Goal: Task Accomplishment & Management: Manage account settings

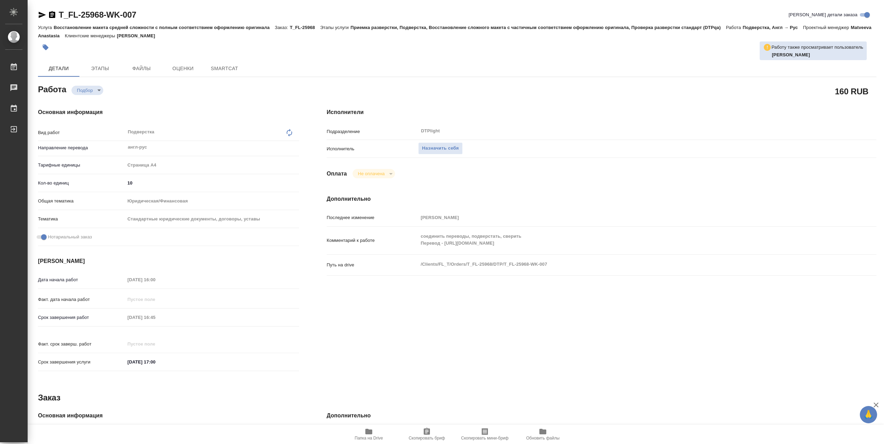
type textarea "x"
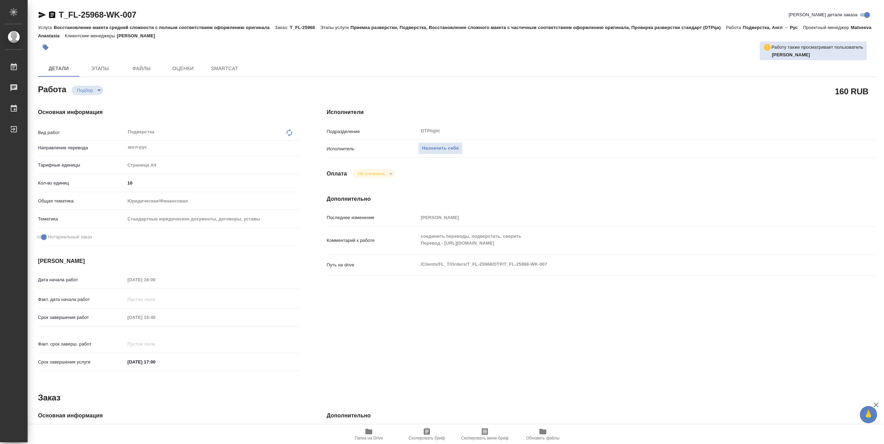
type textarea "x"
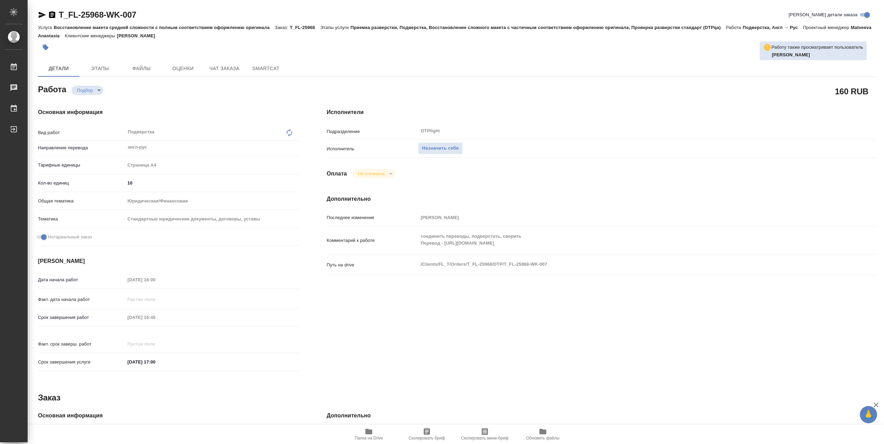
type textarea "x"
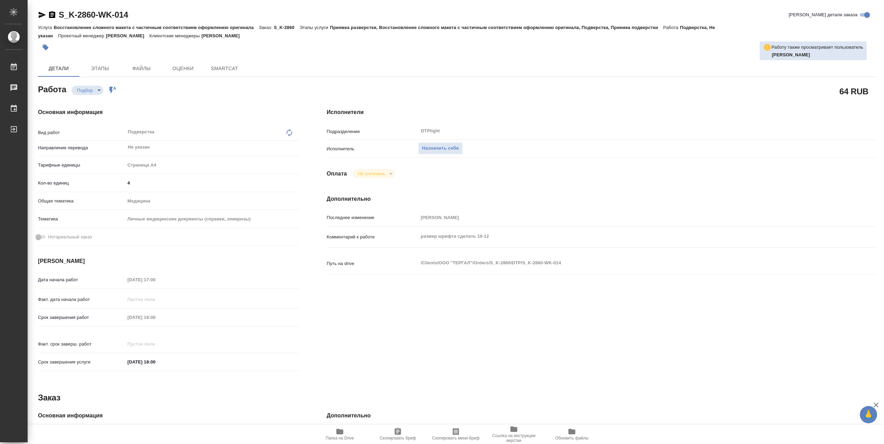
type textarea "x"
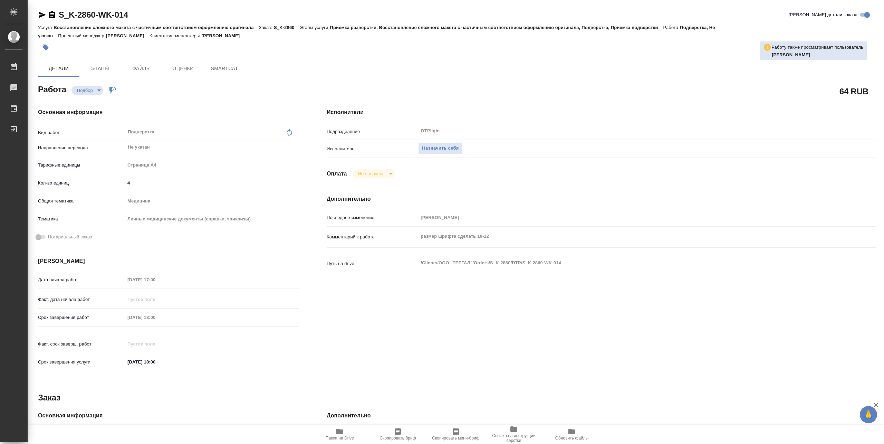
type textarea "x"
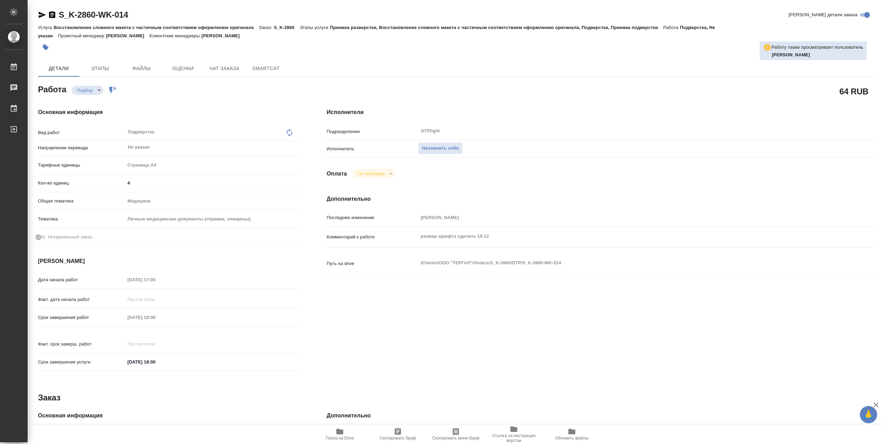
type textarea "x"
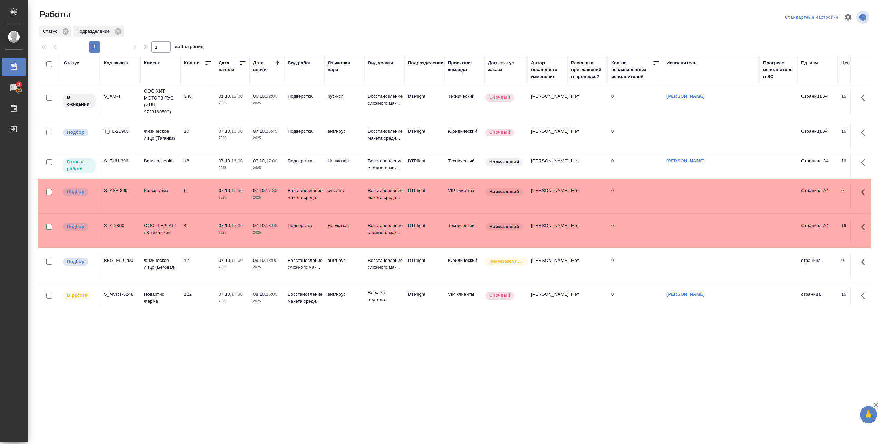
click at [167, 165] on td "Bausch Health" at bounding box center [161, 166] width 40 height 24
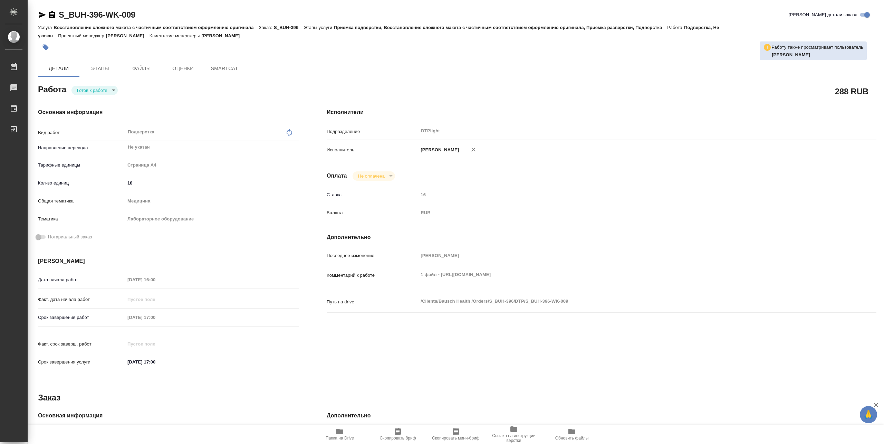
type textarea "x"
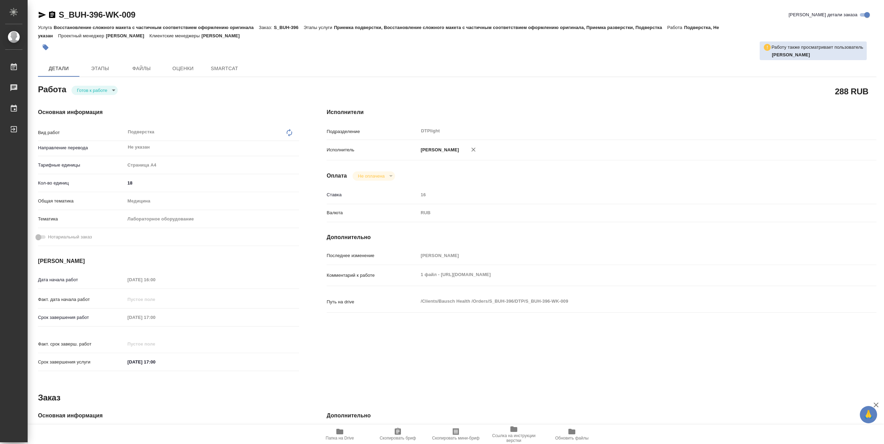
type textarea "x"
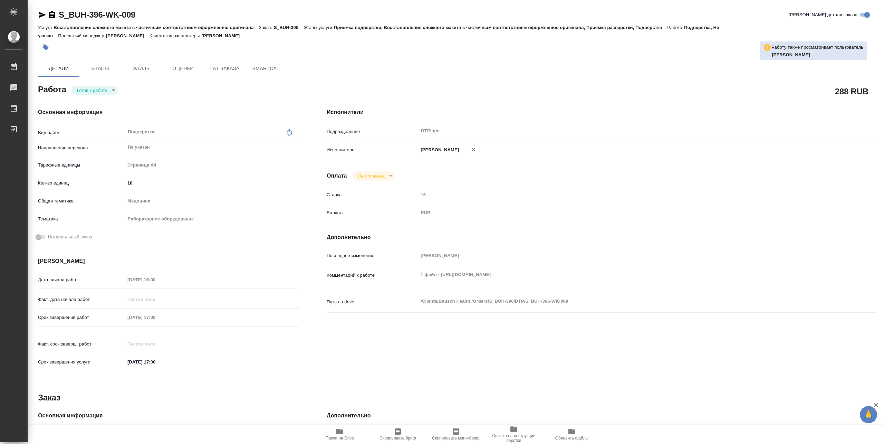
type textarea "x"
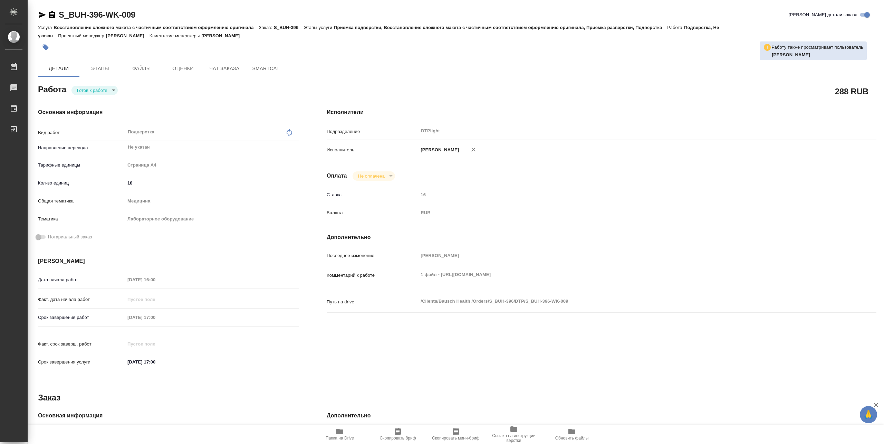
click at [108, 90] on body "🙏 .cls-1 fill:#fff; AWATERA Pankina Anna Работы Чаты График Выйти S_BUH-396-WK-…" at bounding box center [442, 222] width 884 height 444
click at [99, 89] on button "В работе" at bounding box center [88, 90] width 23 height 8
type textarea "x"
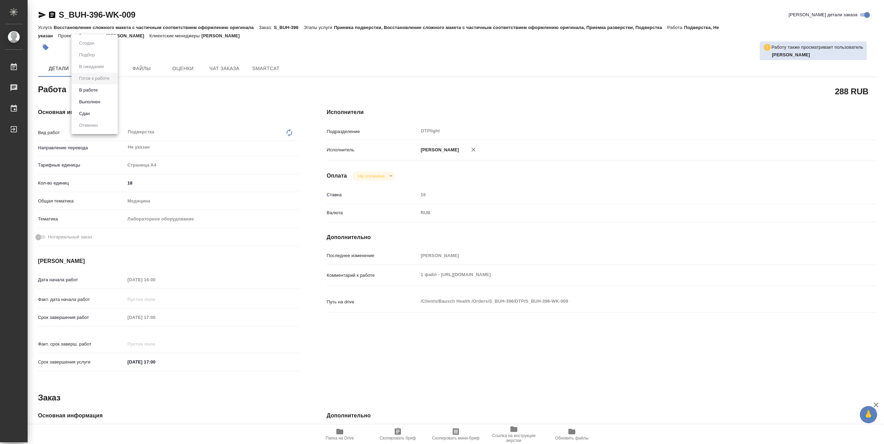
type textarea "x"
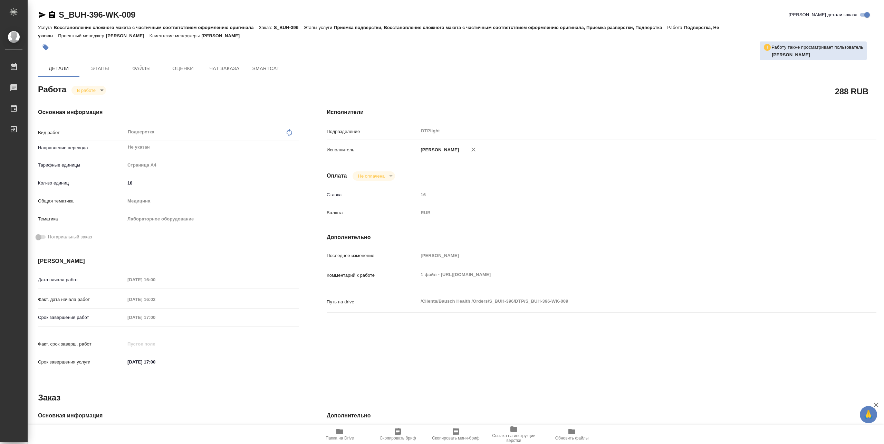
type textarea "x"
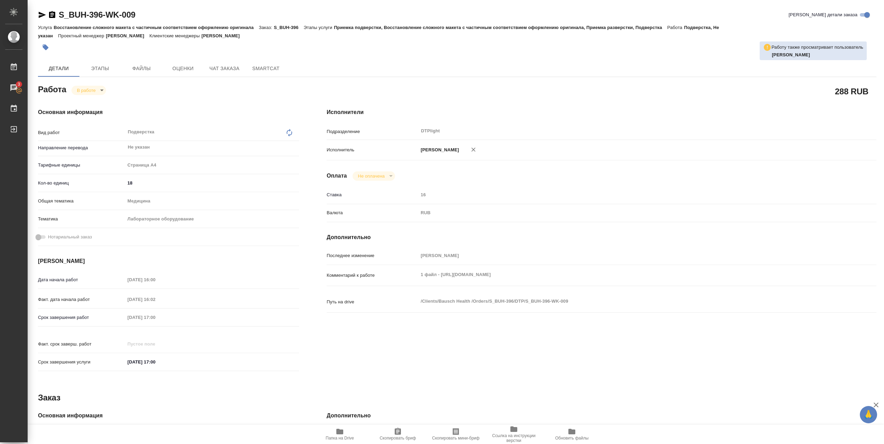
type textarea "x"
click at [347, 431] on span "Папка на Drive" at bounding box center [340, 433] width 50 height 13
click at [348, 436] on span "Папка на Drive" at bounding box center [340, 437] width 28 height 5
click at [345, 434] on span "Папка на Drive" at bounding box center [340, 433] width 50 height 13
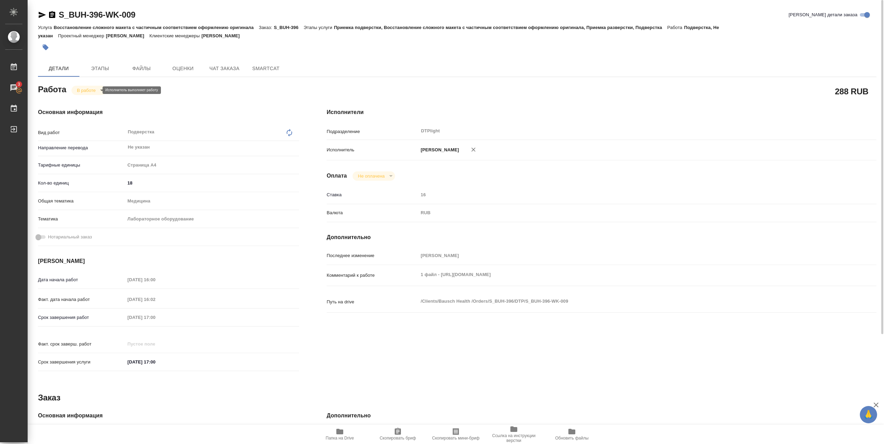
click at [89, 87] on body "🙏 .cls-1 fill:#fff; AWATERA Pankina Anna Работы 3 Чаты График Выйти S_BUH-396-W…" at bounding box center [442, 222] width 884 height 444
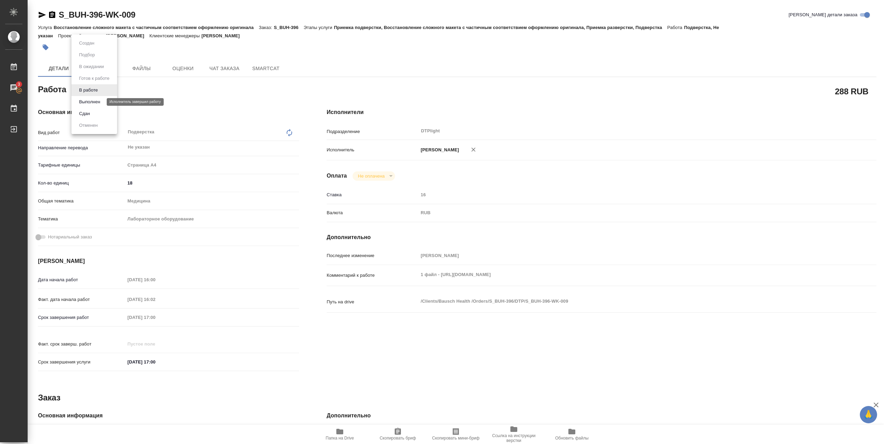
click at [92, 99] on button "Выполнен" at bounding box center [89, 102] width 25 height 8
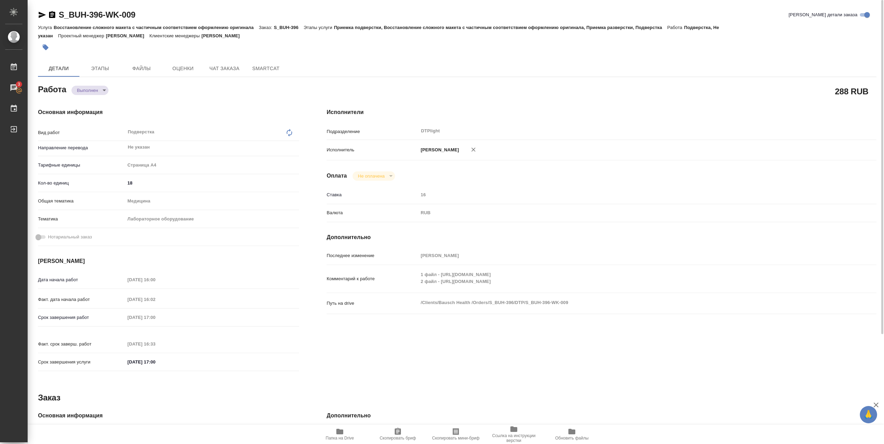
type textarea "x"
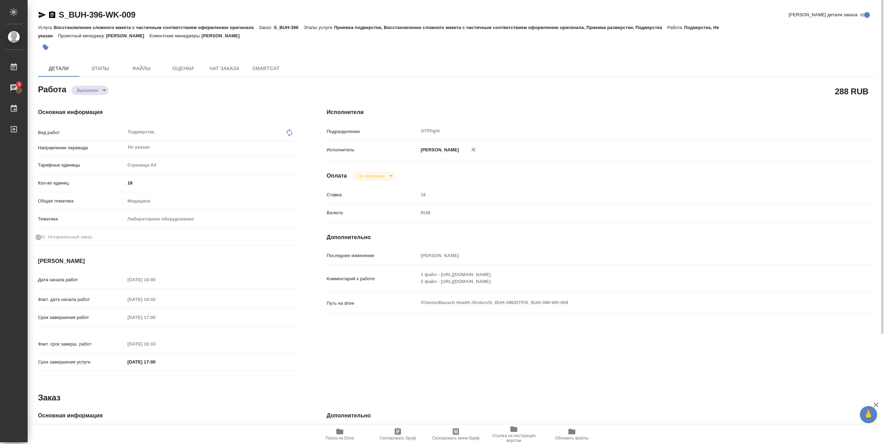
type textarea "x"
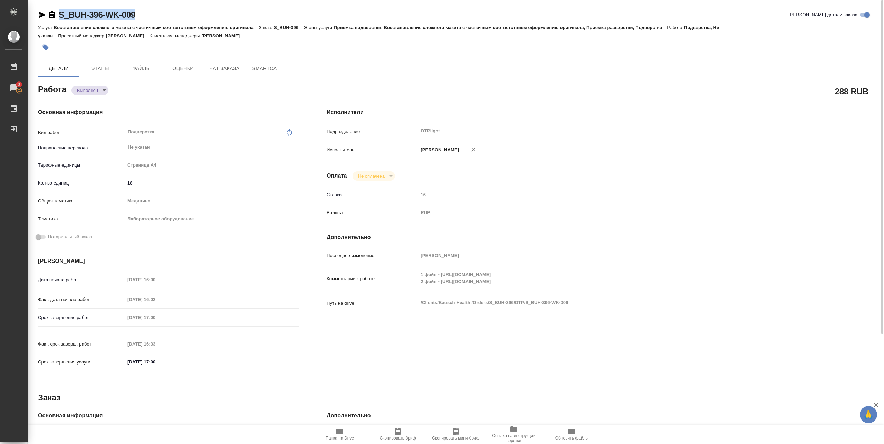
drag, startPoint x: 63, startPoint y: 21, endPoint x: 141, endPoint y: 21, distance: 78.0
click at [141, 21] on div "S_BUH-396-WK-009 Кратко детали заказа" at bounding box center [457, 16] width 838 height 14
copy link "S_BUH-396-WK-009"
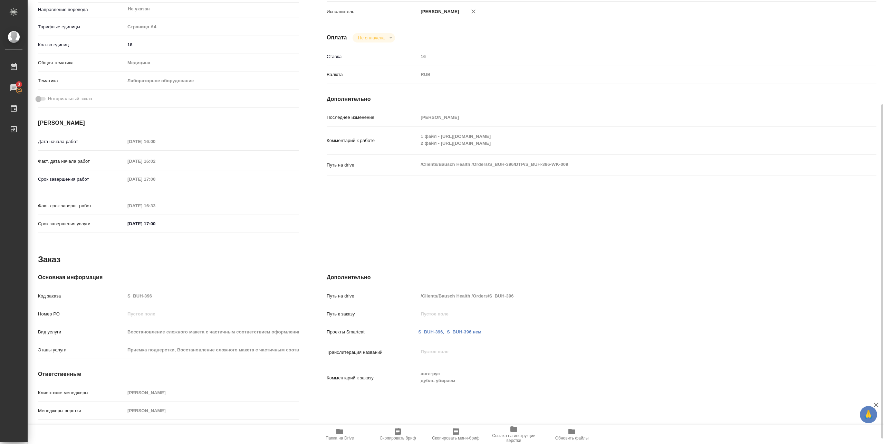
scroll to position [145, 0]
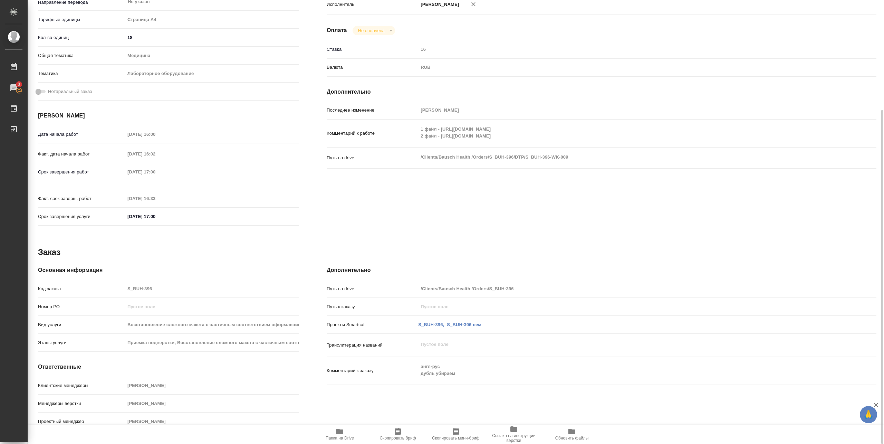
click at [719, 61] on div "Ставка 16" at bounding box center [602, 53] width 550 height 18
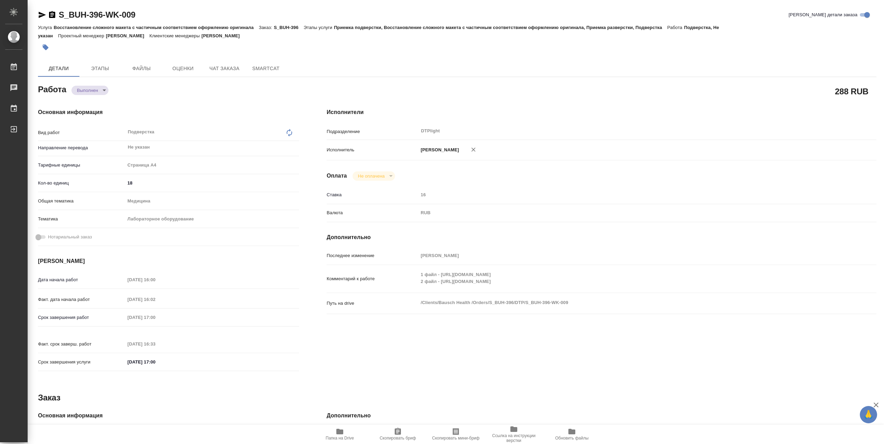
click at [102, 90] on body "🙏 .cls-1 fill:#fff; AWATERA Pankina Anna Работы Чаты График Выйти S_BUH-396-WK-…" at bounding box center [442, 222] width 884 height 444
click at [90, 77] on button "В работе" at bounding box center [88, 79] width 23 height 8
type textarea "x"
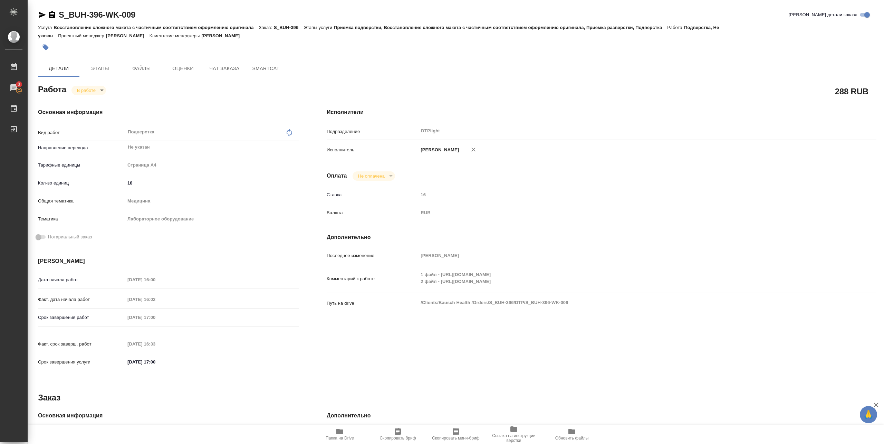
type textarea "x"
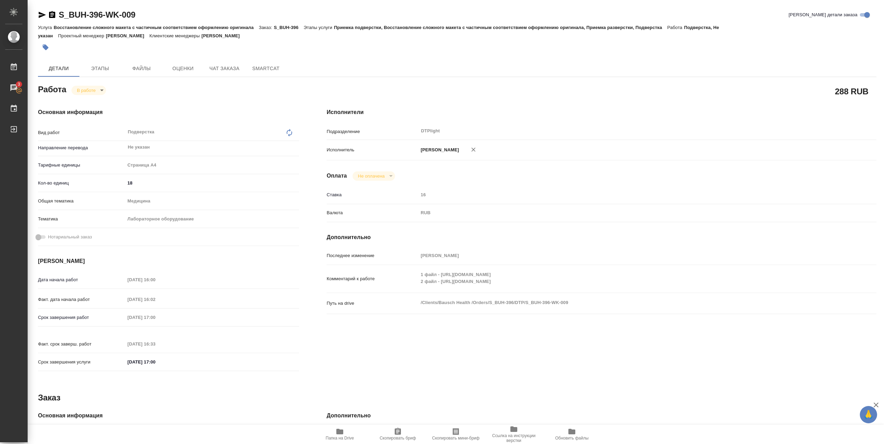
type textarea "x"
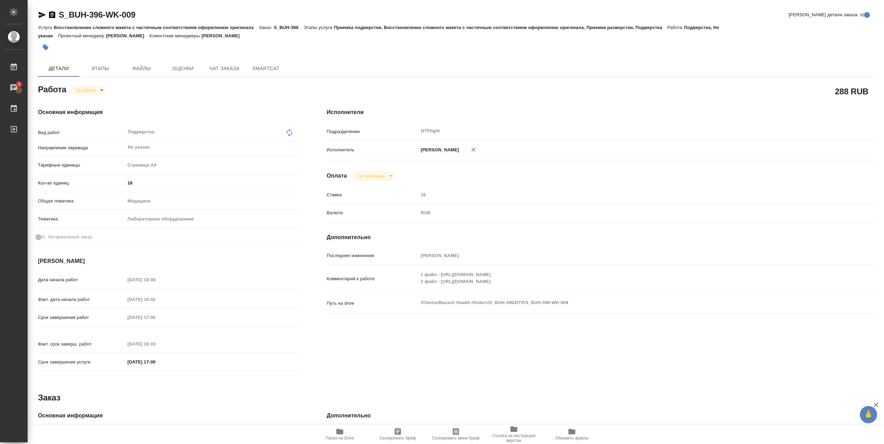
type textarea "x"
click at [344, 441] on button "Папка на Drive" at bounding box center [340, 433] width 58 height 19
click at [341, 434] on icon "button" at bounding box center [340, 431] width 8 height 8
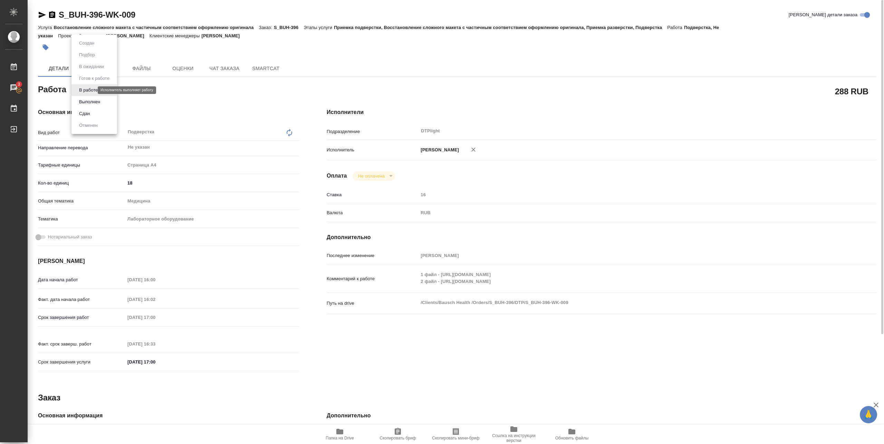
click at [92, 89] on body "🙏 .cls-1 fill:#fff; AWATERA Pankina Anna Работы 3 Чаты График Выйти S_BUH-396-W…" at bounding box center [442, 222] width 884 height 444
click at [93, 101] on button "Выполнен" at bounding box center [89, 102] width 25 height 8
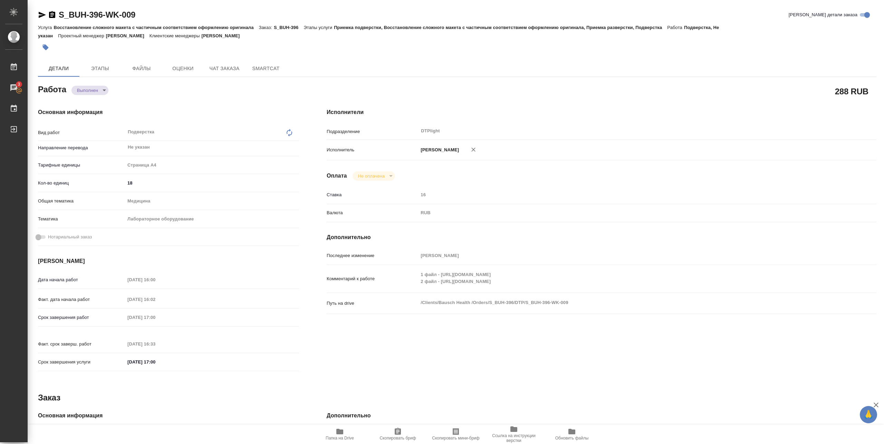
type textarea "x"
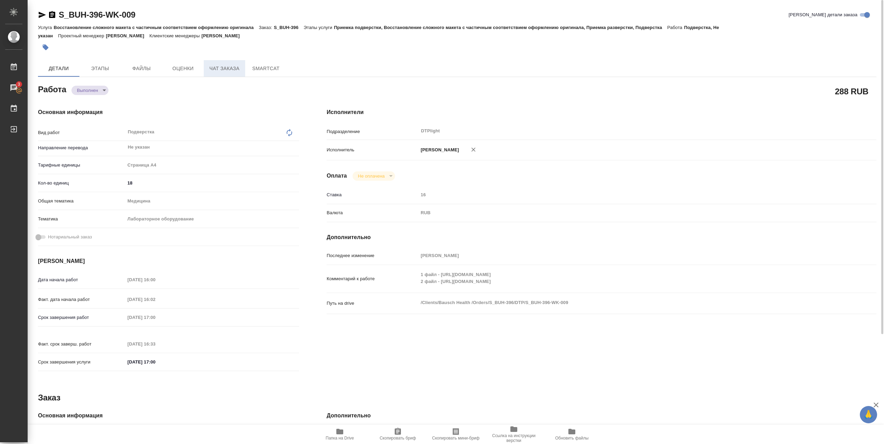
type textarea "x"
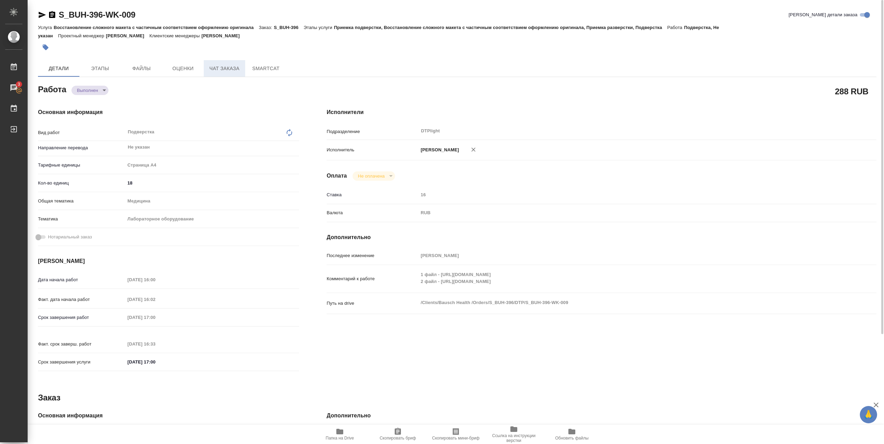
click at [224, 68] on span "Чат заказа" at bounding box center [224, 68] width 33 height 9
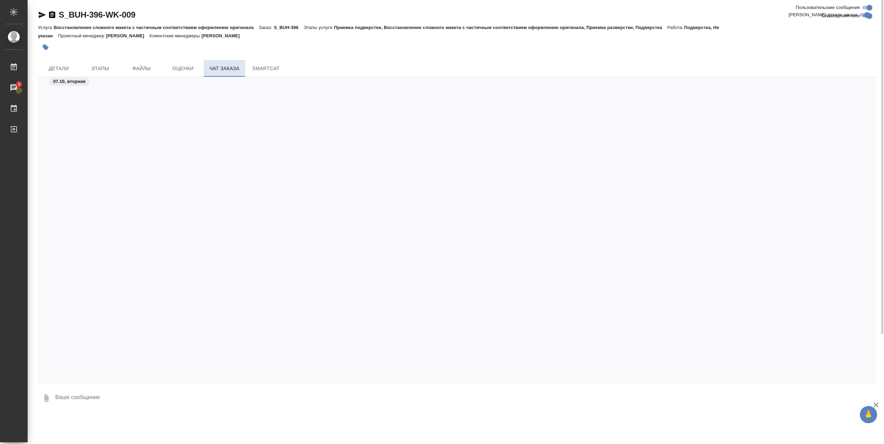
scroll to position [15155, 0]
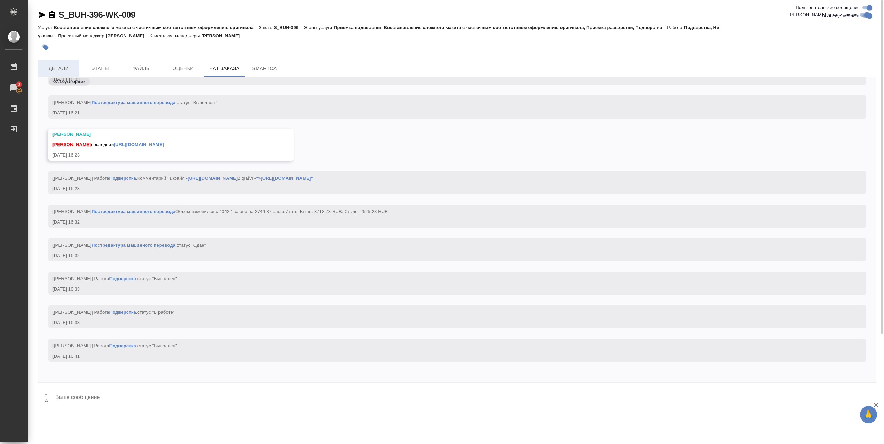
click at [67, 62] on button "Детали" at bounding box center [58, 68] width 41 height 17
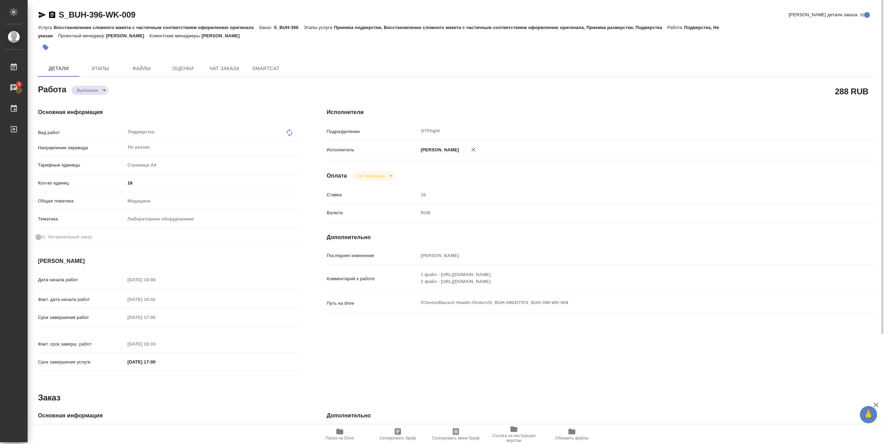
type textarea "x"
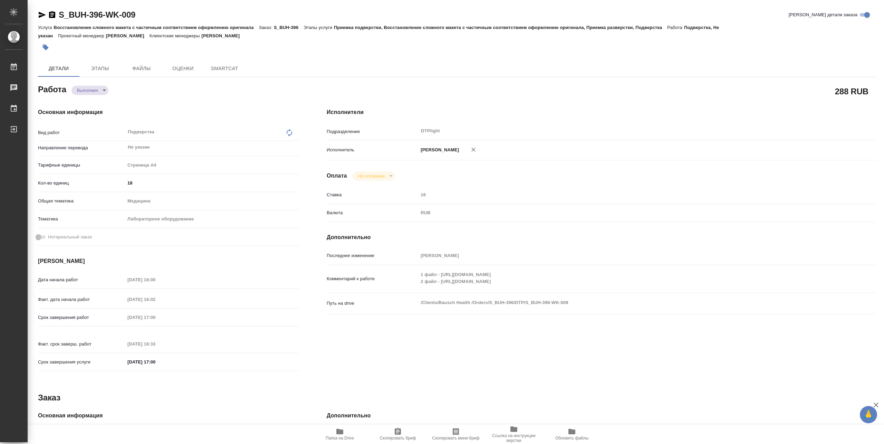
type textarea "x"
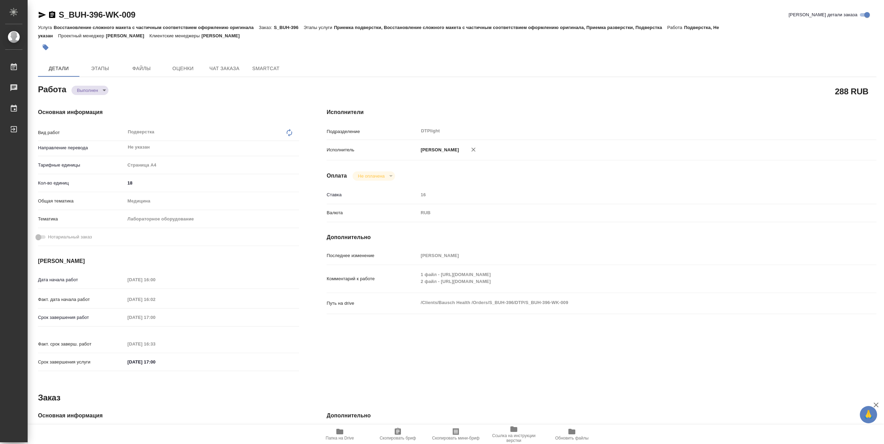
type textarea "x"
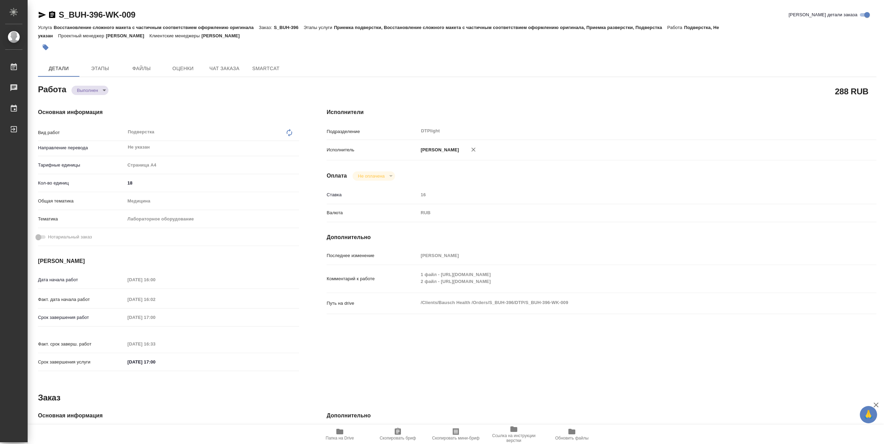
type textarea "x"
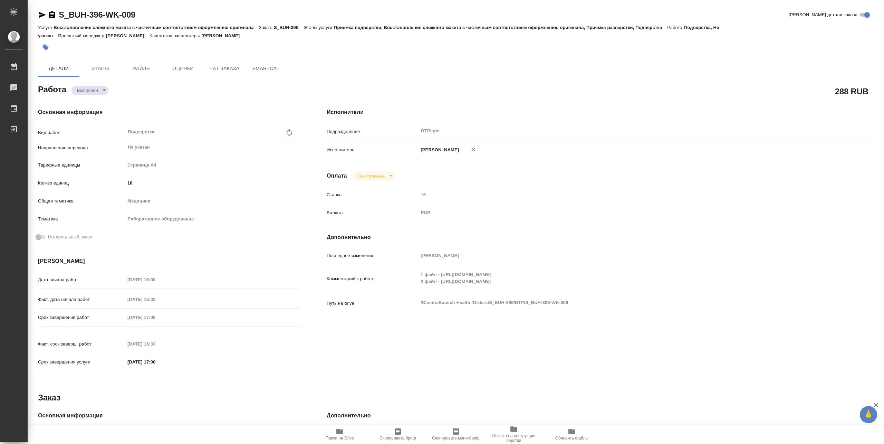
type textarea "x"
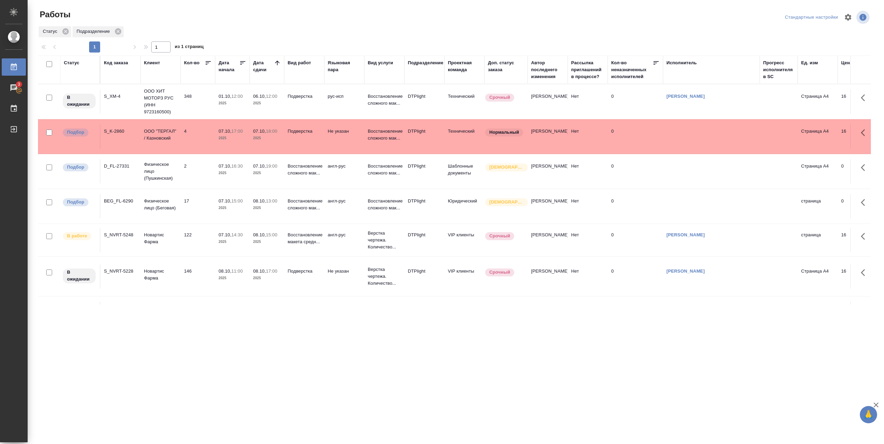
click at [216, 136] on td "07.10, 17:00 2025" at bounding box center [232, 136] width 35 height 24
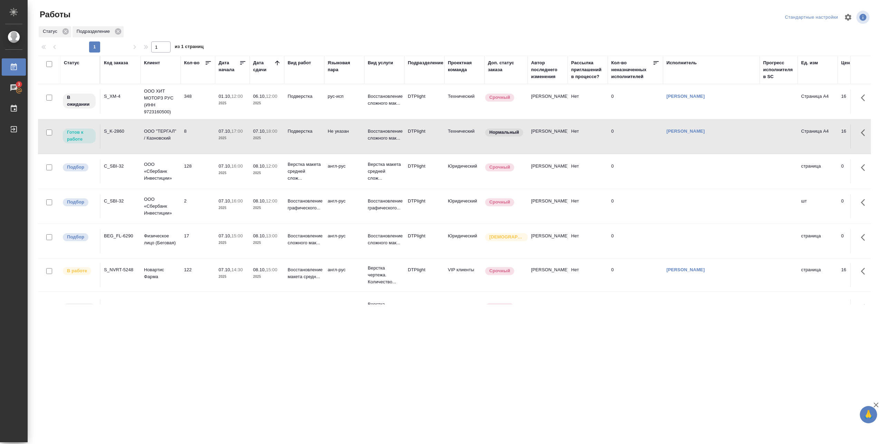
click at [220, 145] on td "07.10, 17:00 2025" at bounding box center [232, 136] width 35 height 24
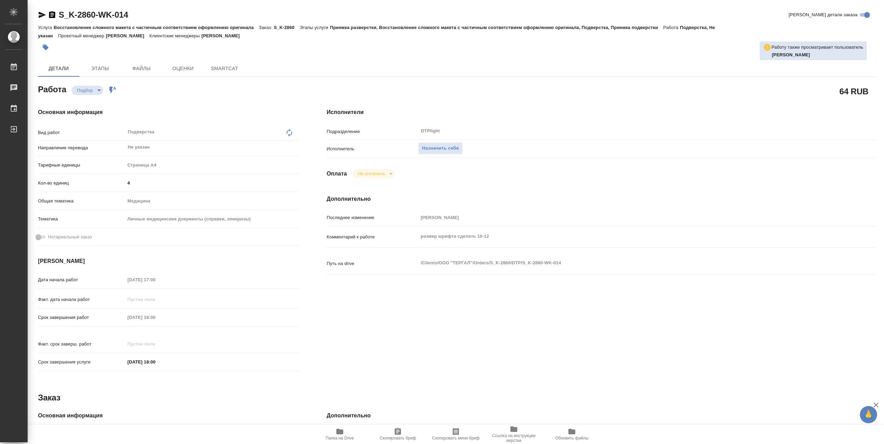
type textarea "x"
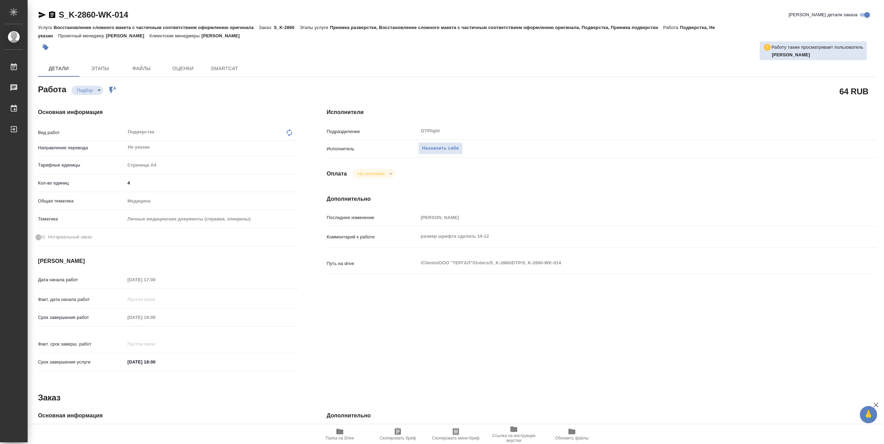
type textarea "x"
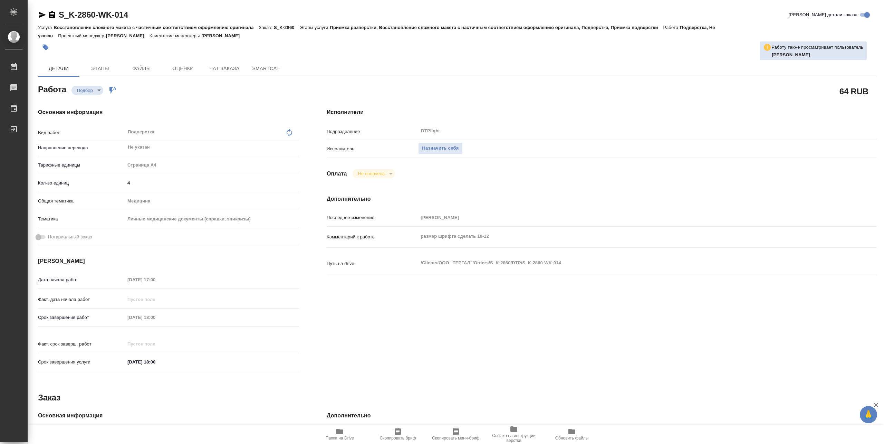
type textarea "x"
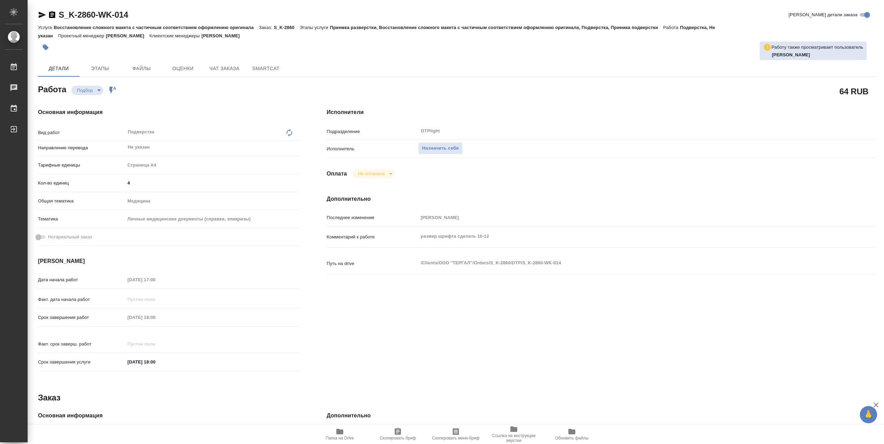
type textarea "x"
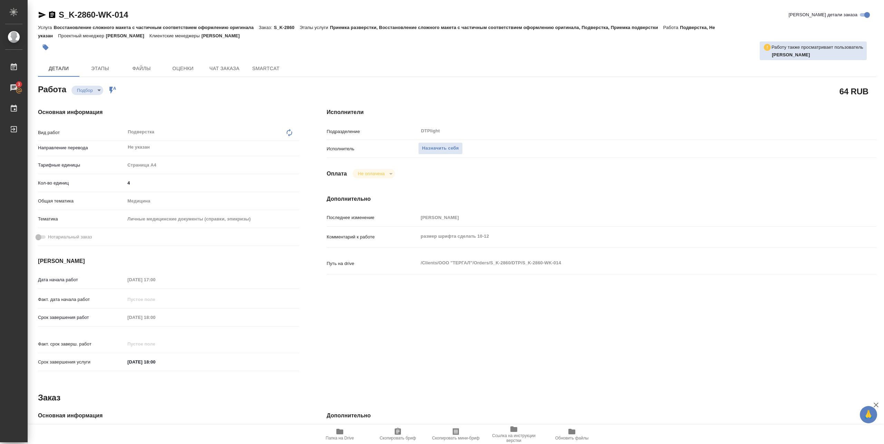
click at [343, 432] on icon "button" at bounding box center [340, 431] width 8 height 8
click at [336, 436] on span "Папка на Drive" at bounding box center [340, 437] width 28 height 5
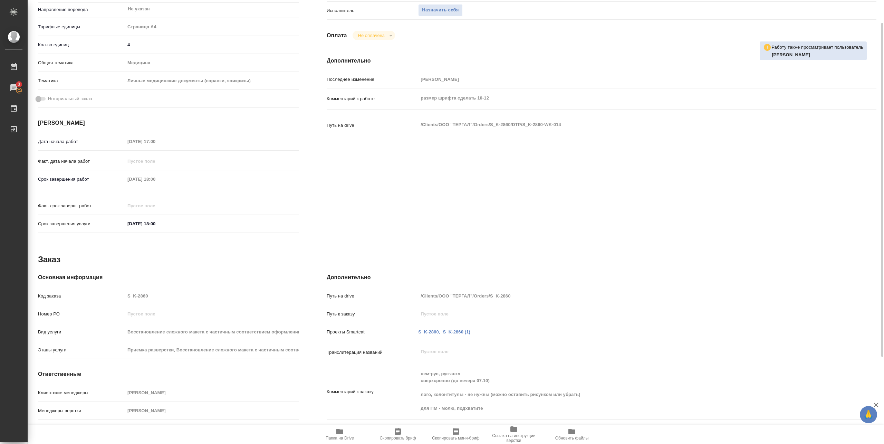
scroll to position [46, 0]
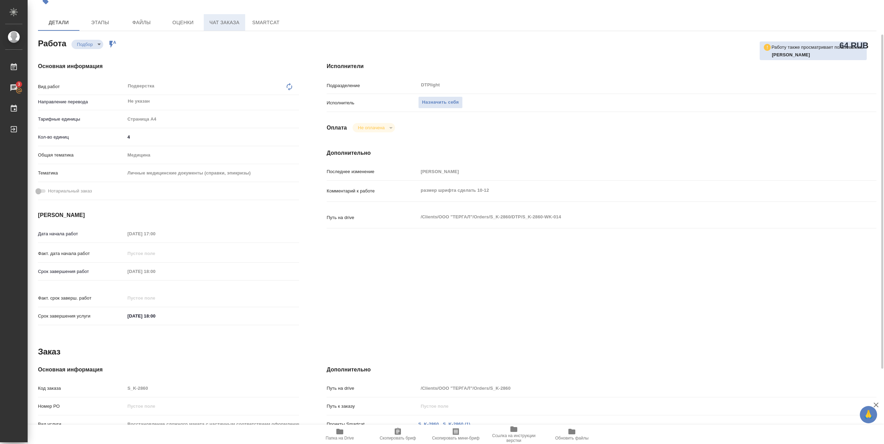
click at [219, 21] on span "Чат заказа" at bounding box center [224, 22] width 33 height 9
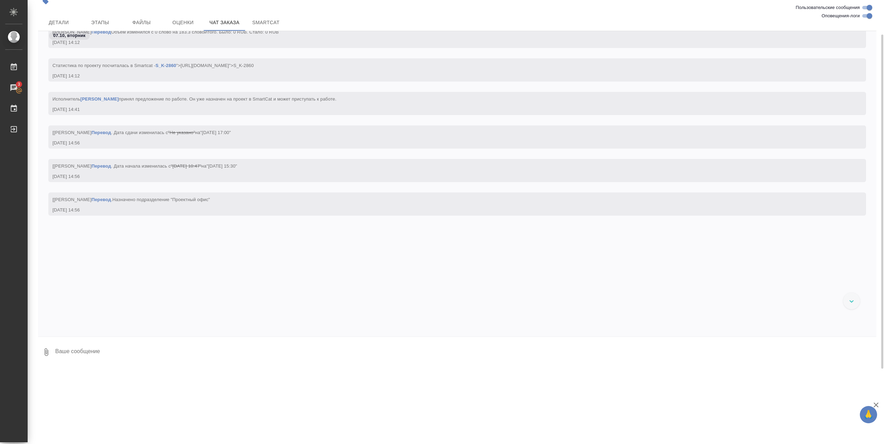
scroll to position [3996, 0]
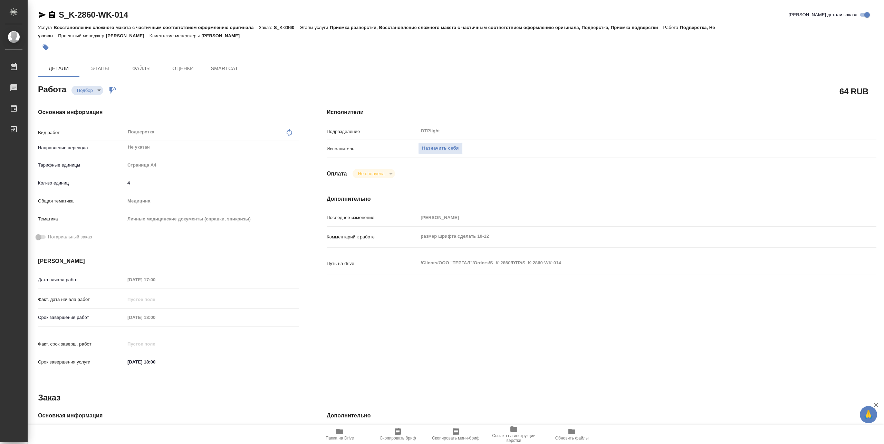
type textarea "x"
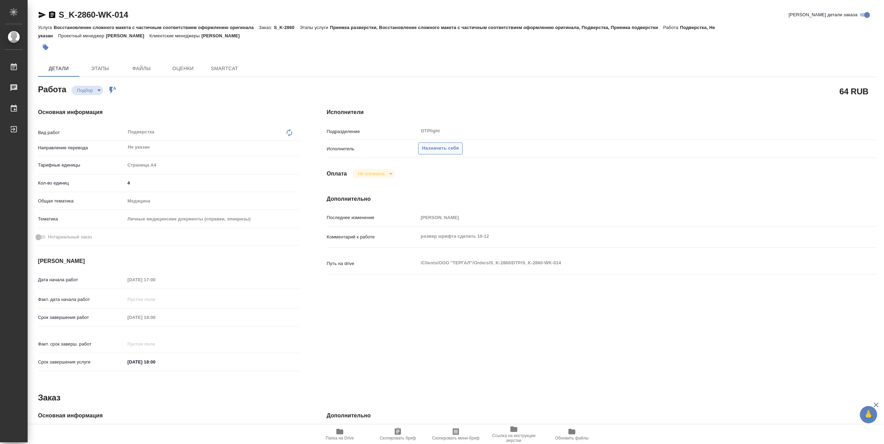
type textarea "x"
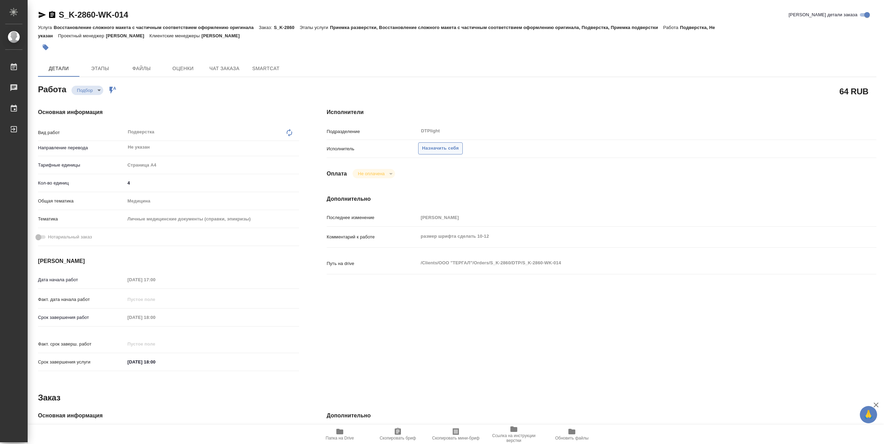
type textarea "x"
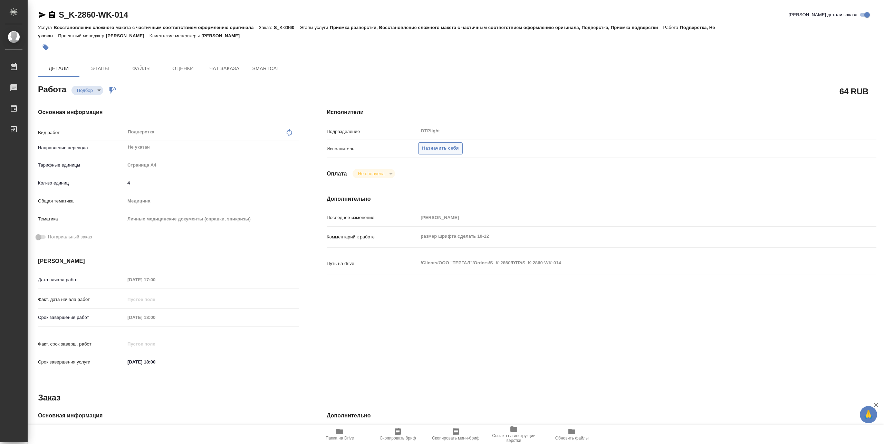
type textarea "x"
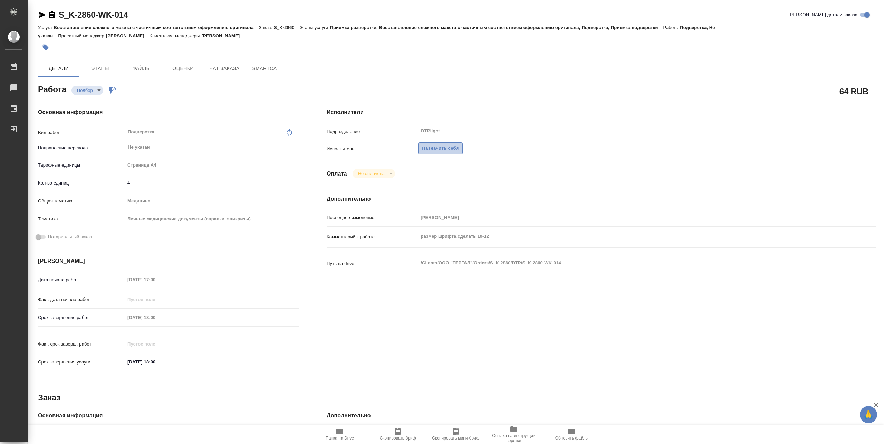
click at [451, 147] on span "Назначить себя" at bounding box center [440, 148] width 37 height 8
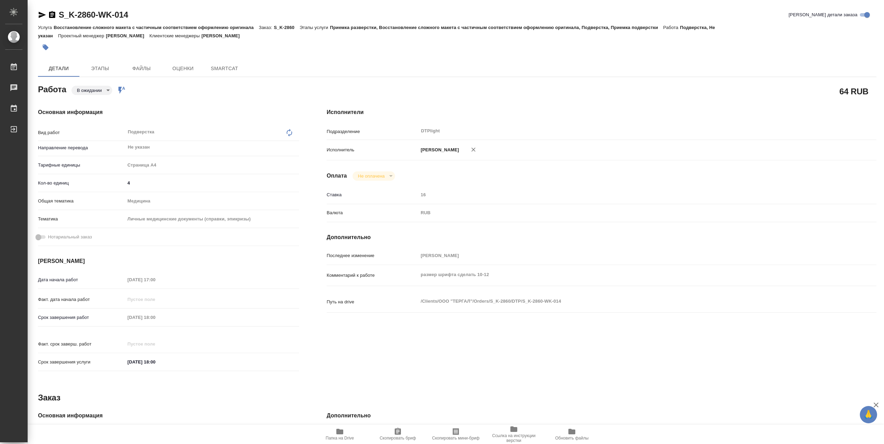
type textarea "x"
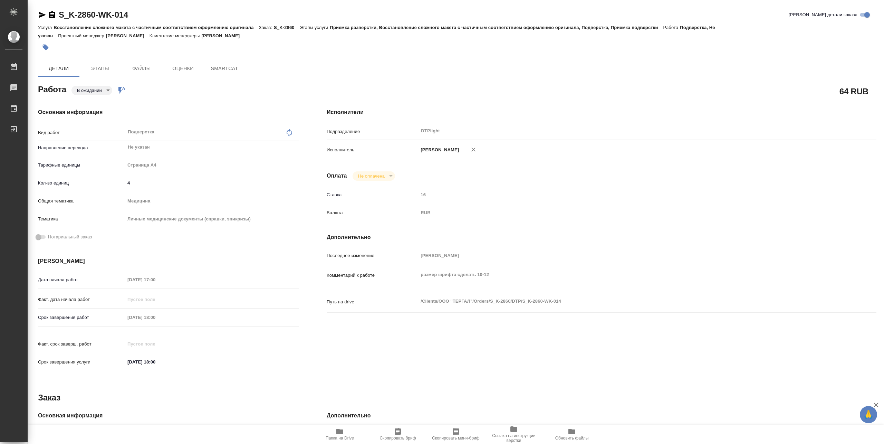
type textarea "x"
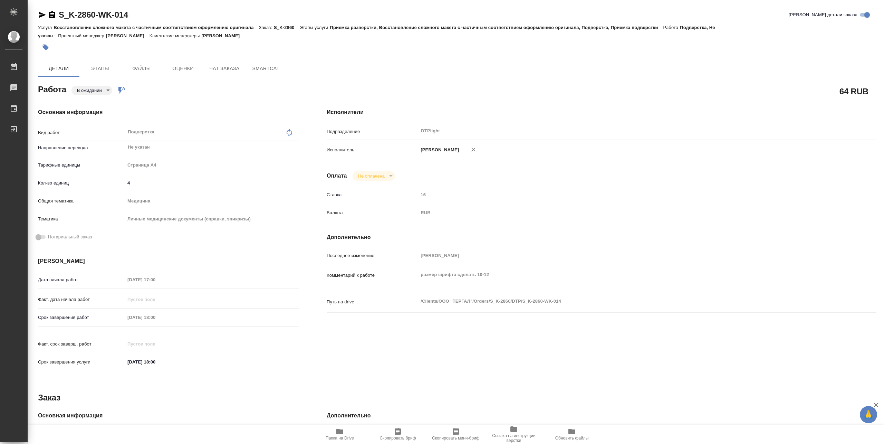
type textarea "x"
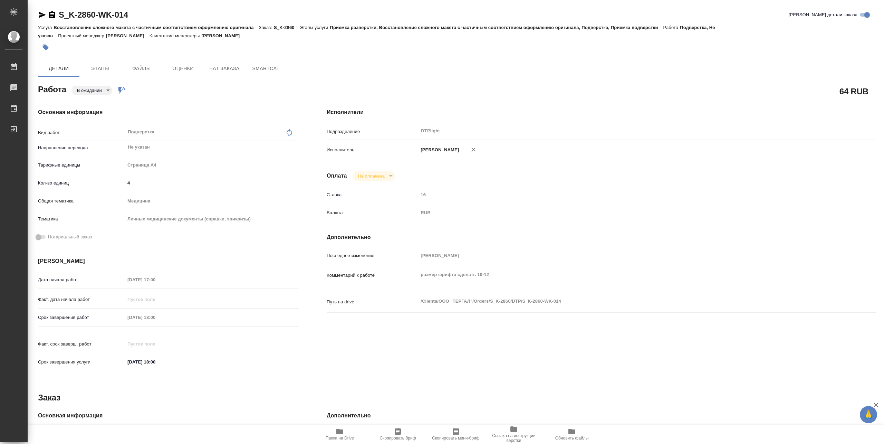
type textarea "x"
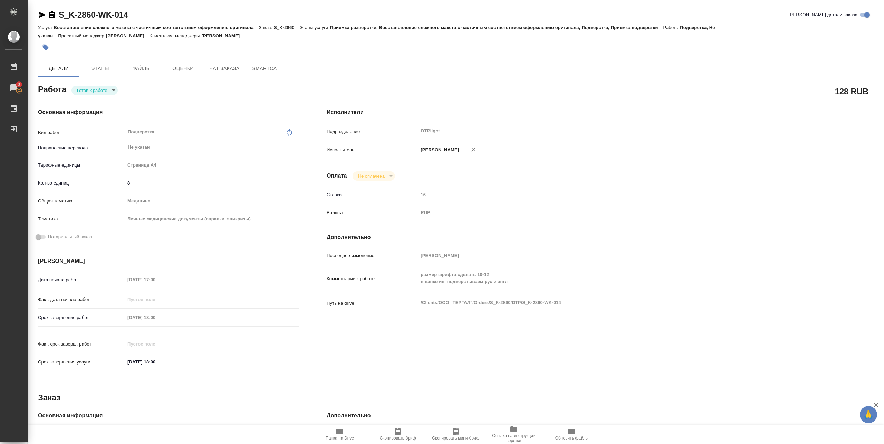
click at [112, 90] on body "🙏 .cls-1 fill:#fff; AWATERA [PERSON_NAME] 3 Чаты График Выйти S_K-2860-WK-014 К…" at bounding box center [442, 222] width 884 height 444
click at [97, 92] on button "В работе" at bounding box center [88, 90] width 23 height 8
type textarea "x"
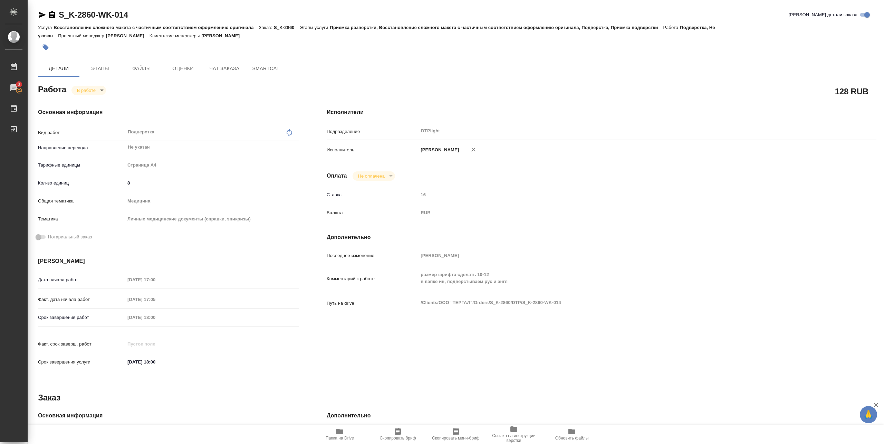
type textarea "x"
click at [343, 435] on span "Папка на Drive" at bounding box center [340, 437] width 28 height 5
type textarea "x"
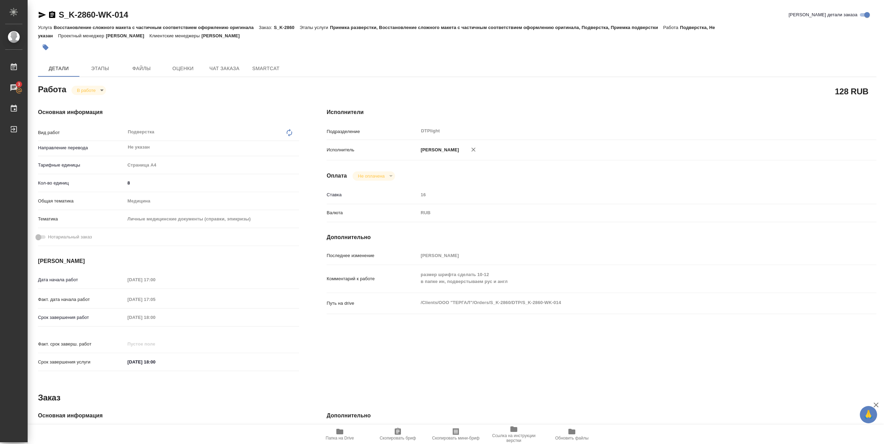
type textarea "x"
click at [345, 437] on span "Папка на Drive" at bounding box center [340, 437] width 28 height 5
click at [93, 93] on body "🙏 .cls-1 fill:#fff; AWATERA Pankina Anna Работы 3 Чаты График Выйти S_K-2860-WK…" at bounding box center [442, 222] width 884 height 444
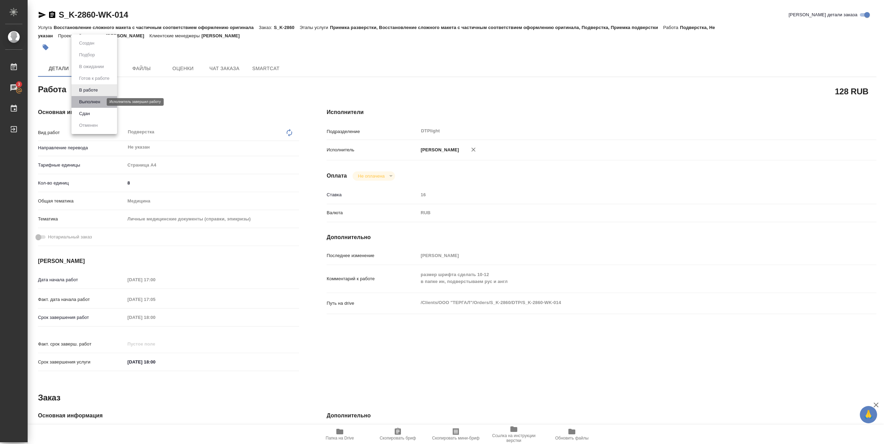
click at [90, 105] on button "Выполнен" at bounding box center [89, 102] width 25 height 8
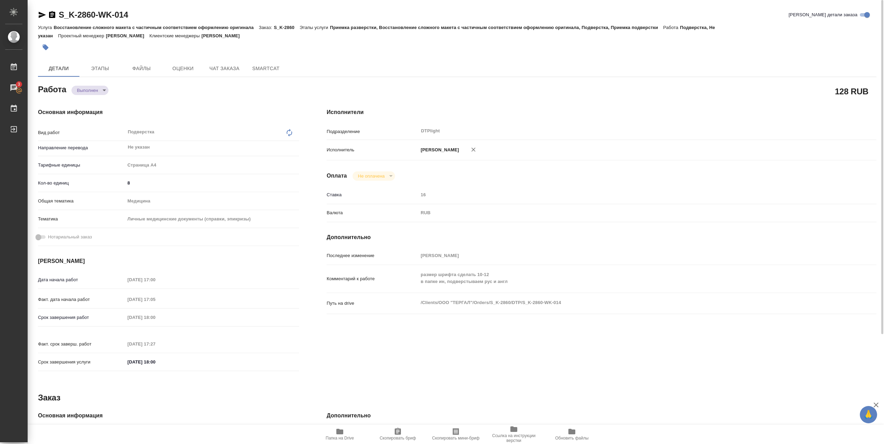
type textarea "x"
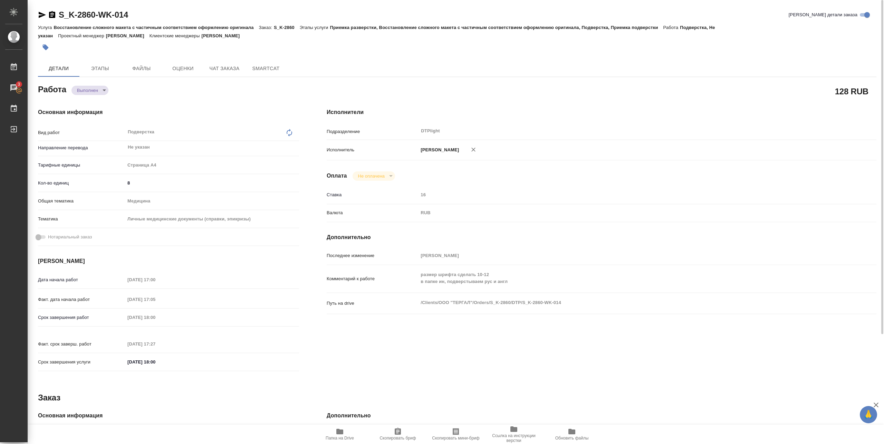
type textarea "x"
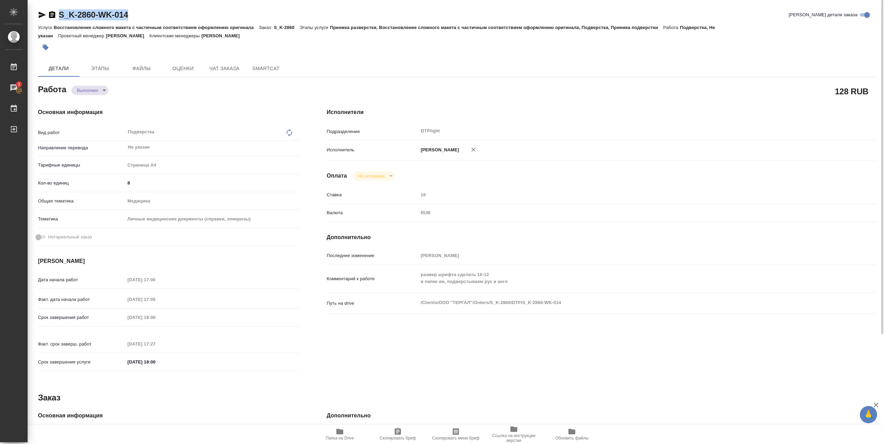
drag, startPoint x: 58, startPoint y: 21, endPoint x: 135, endPoint y: 17, distance: 76.4
click at [135, 17] on div "S_K-2860-WK-014 Кратко детали заказа" at bounding box center [457, 16] width 838 height 14
copy link "S_K-2860-WK-014"
type textarea "x"
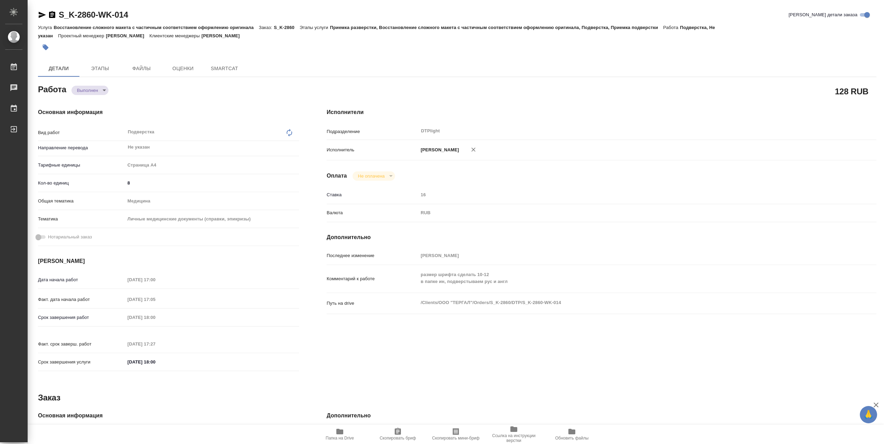
type textarea "x"
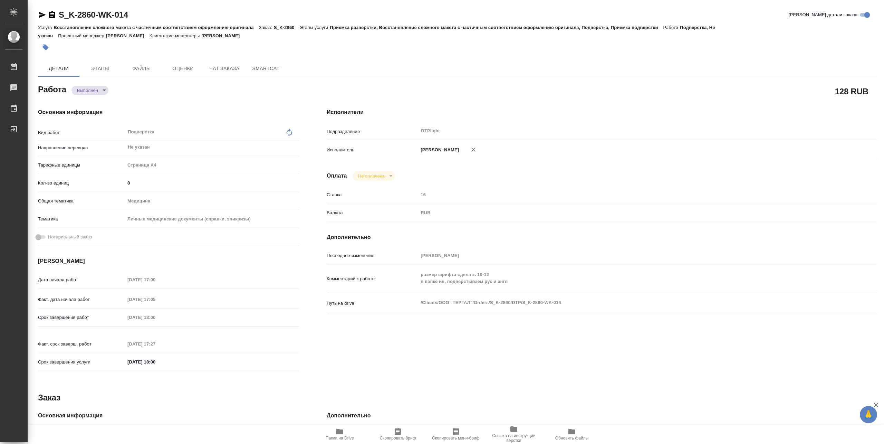
type textarea "x"
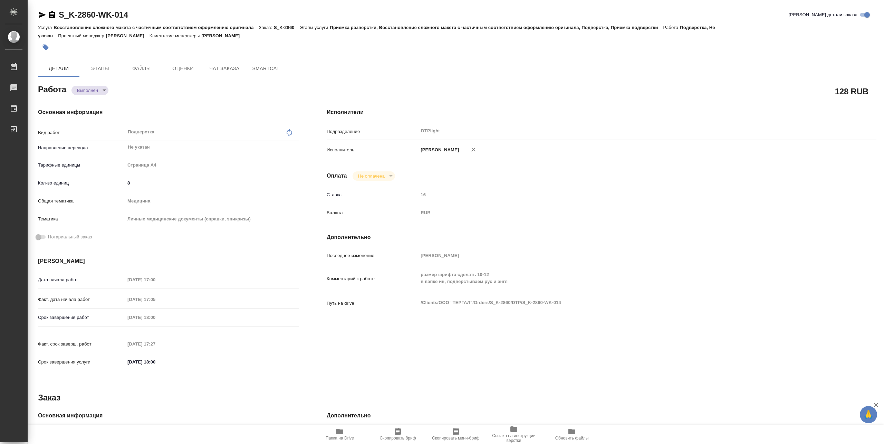
type textarea "x"
